Goal: Transaction & Acquisition: Download file/media

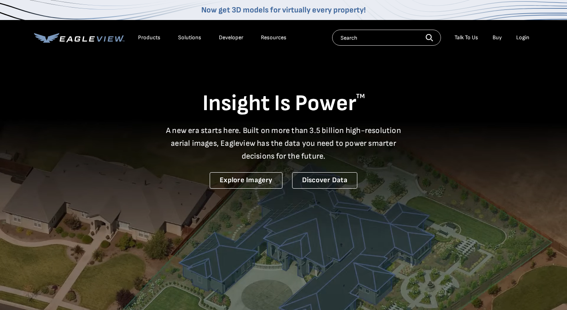
click at [526, 41] on div "Login" at bounding box center [522, 37] width 13 height 7
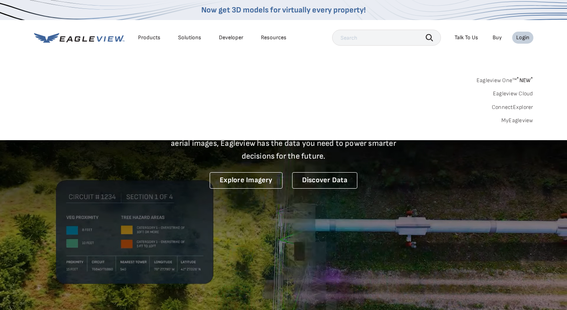
click at [517, 123] on link "MyEagleview" at bounding box center [517, 120] width 32 height 7
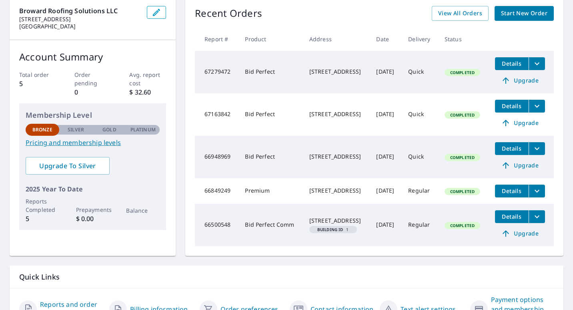
scroll to position [84, 0]
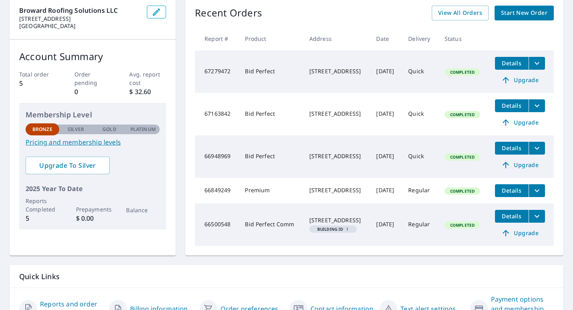
click at [504, 186] on button "Details" at bounding box center [512, 190] width 34 height 13
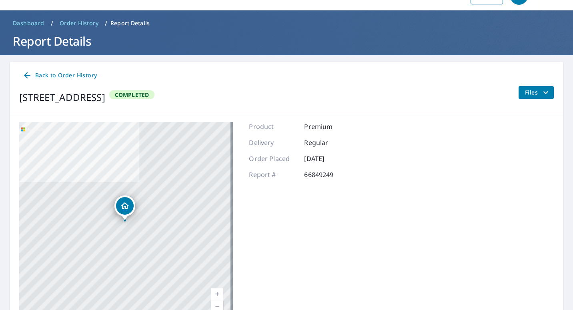
scroll to position [19, 0]
click at [54, 74] on span "Back to Order History" at bounding box center [59, 75] width 74 height 10
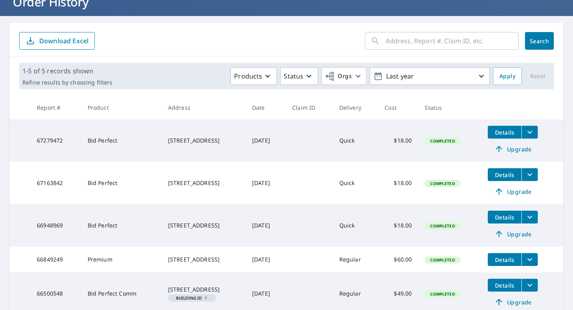
scroll to position [93, 0]
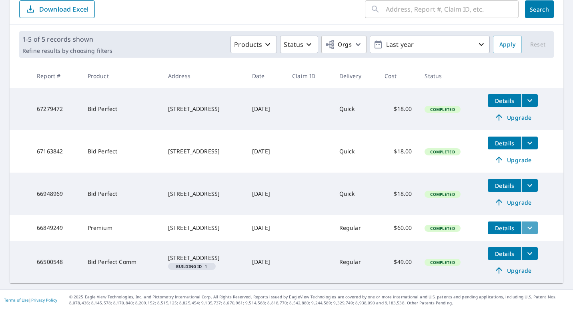
click at [529, 224] on icon "filesDropdownBtn-66849249" at bounding box center [530, 228] width 10 height 10
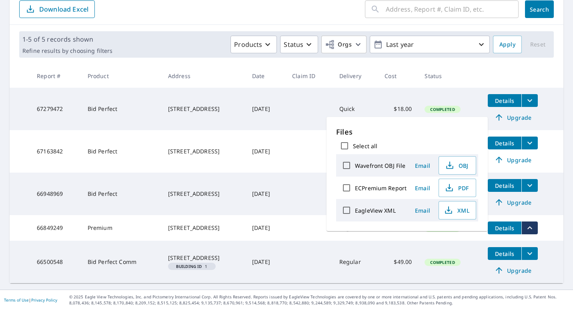
click at [345, 144] on input "Select all" at bounding box center [344, 145] width 17 height 17
checkbox input "true"
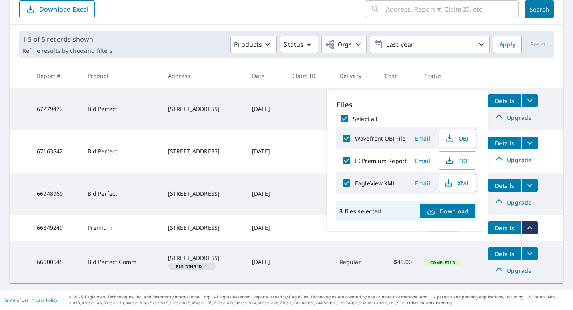
click at [460, 212] on span "Download" at bounding box center [447, 211] width 42 height 10
click at [545, 74] on th at bounding box center [522, 76] width 82 height 24
